Goal: Task Accomplishment & Management: Manage account settings

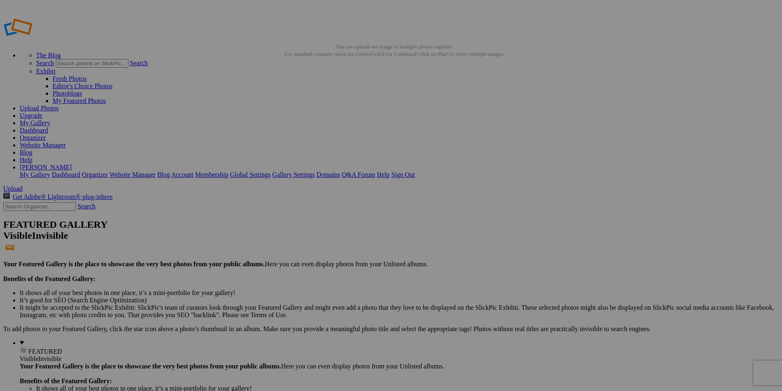
click at [50, 119] on link "My Gallery" at bounding box center [35, 122] width 30 height 7
click at [337, 248] on span "Yes" at bounding box center [331, 249] width 9 height 7
